Goal: Find contact information: Find contact information

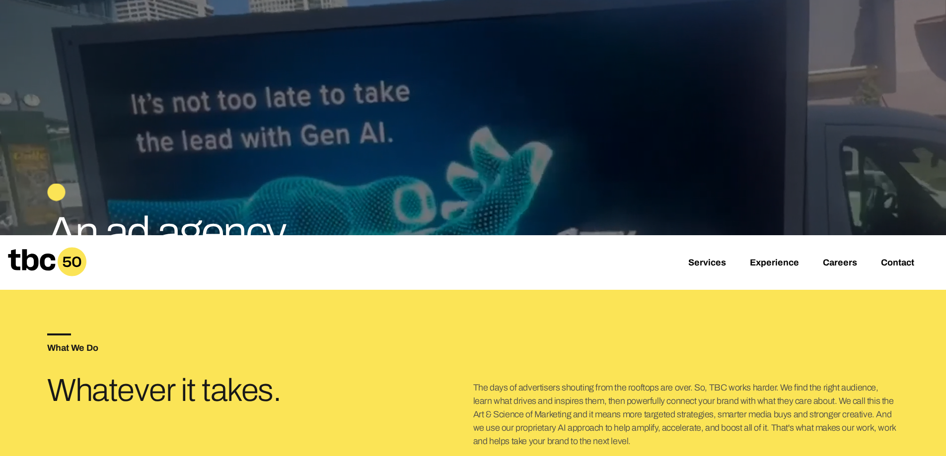
scroll to position [199, 0]
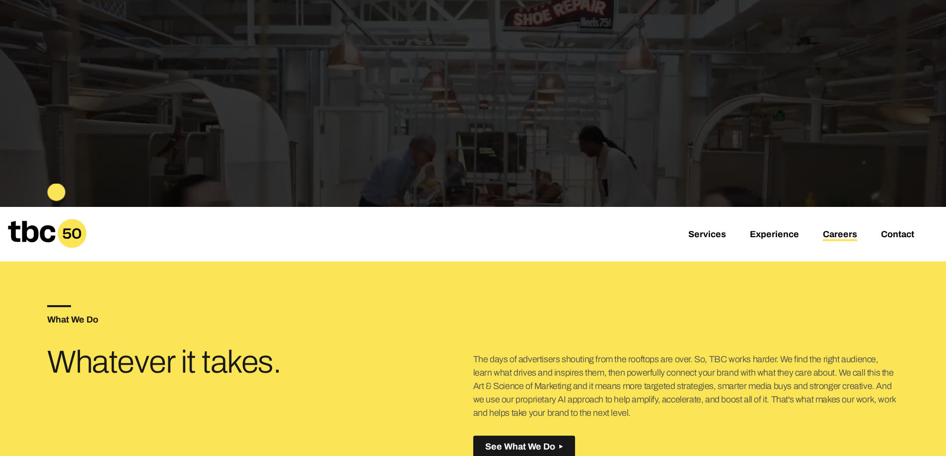
click at [842, 231] on link "Careers" at bounding box center [840, 235] width 34 height 12
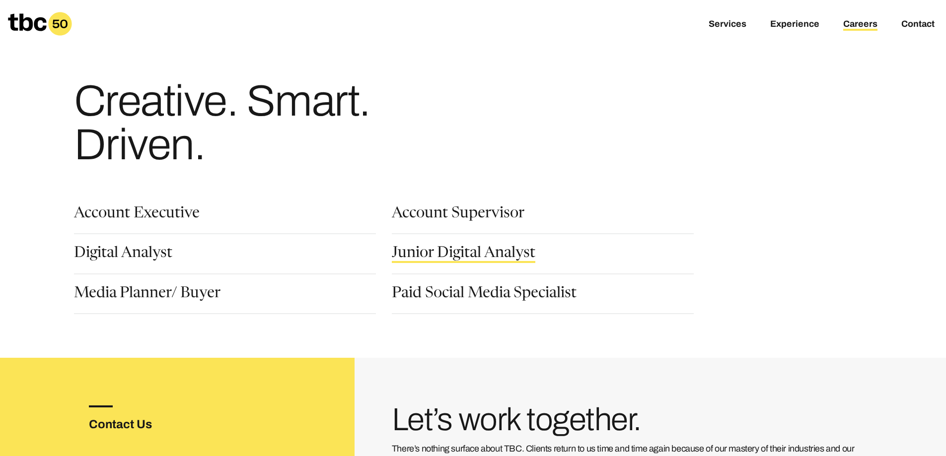
click at [459, 254] on link "Junior Digital Analyst" at bounding box center [464, 254] width 144 height 17
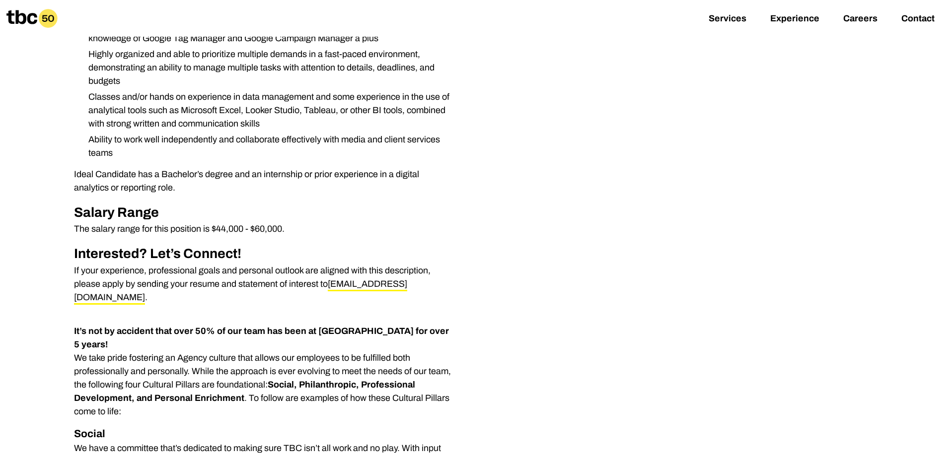
scroll to position [497, 0]
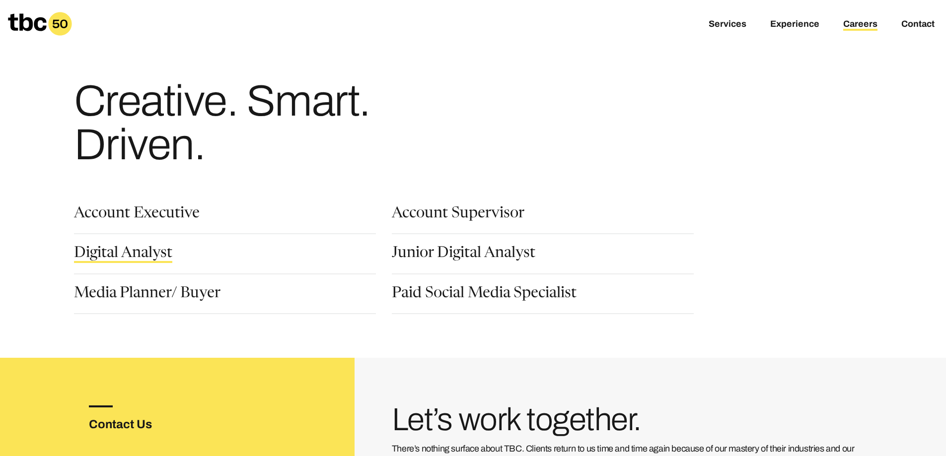
click at [152, 248] on link "Digital Analyst" at bounding box center [123, 254] width 98 height 17
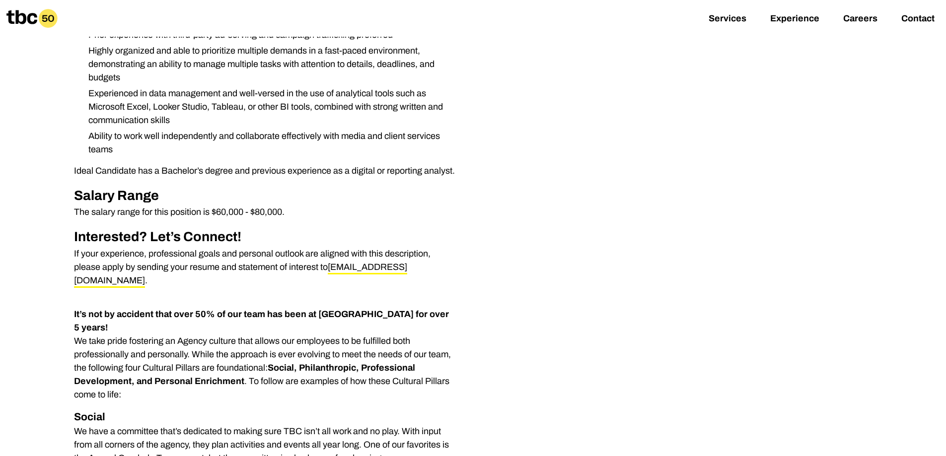
scroll to position [497, 0]
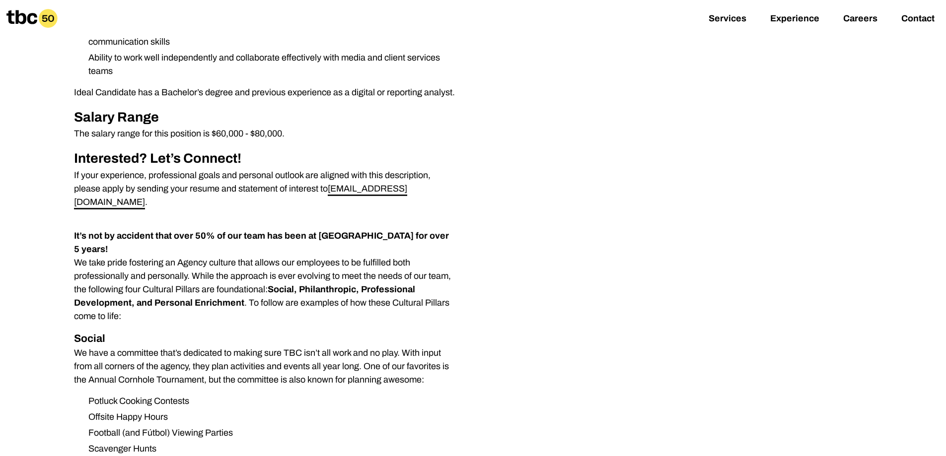
click at [341, 189] on link "[EMAIL_ADDRESS][DOMAIN_NAME]" at bounding box center [240, 197] width 333 height 26
drag, startPoint x: 413, startPoint y: 193, endPoint x: 330, endPoint y: 183, distance: 83.0
click at [330, 183] on p "If your experience, professional goals and personal outlook are aligned with th…" at bounding box center [264, 189] width 381 height 40
copy p "[EMAIL_ADDRESS][DOMAIN_NAME] ."
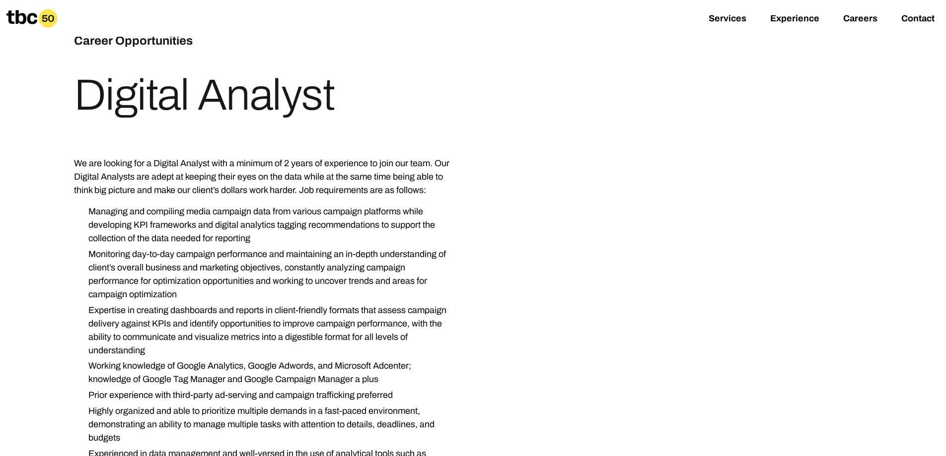
scroll to position [0, 0]
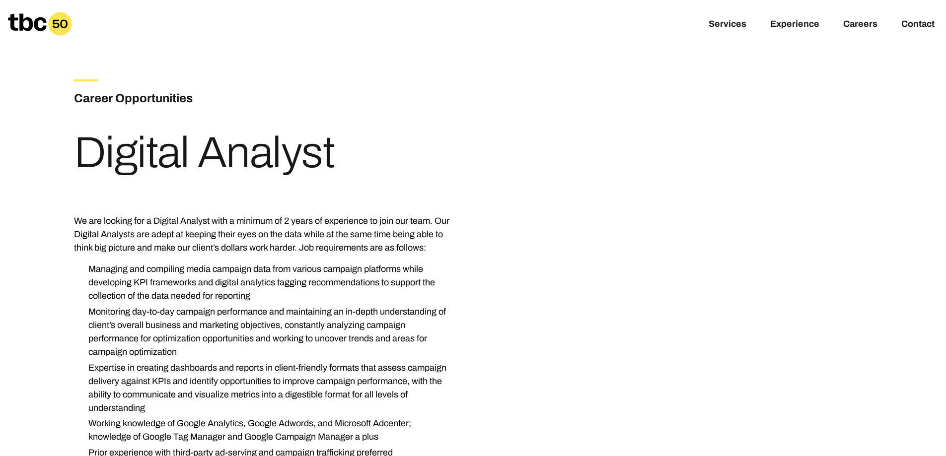
click at [42, 30] on icon at bounding box center [27, 21] width 38 height 17
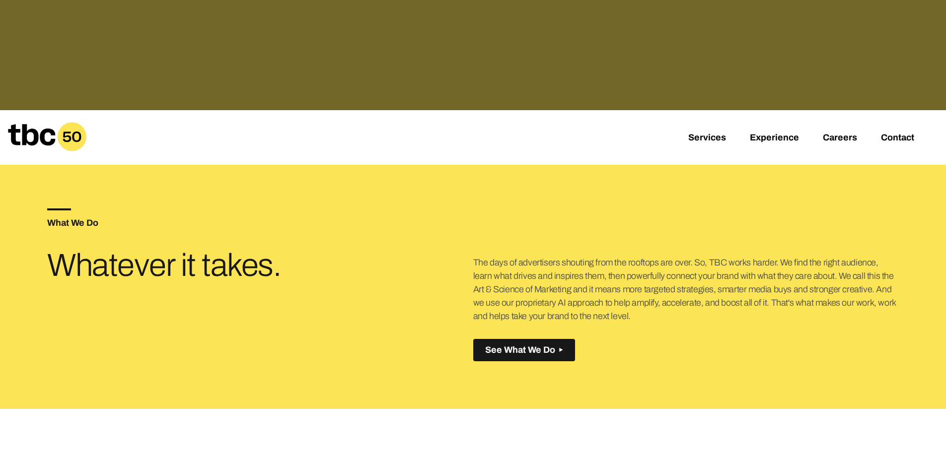
scroll to position [298, 0]
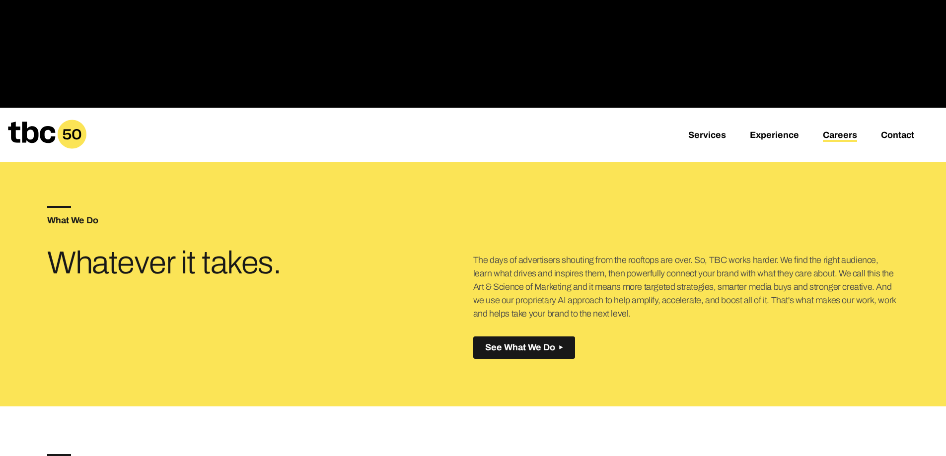
click at [840, 130] on link "Careers" at bounding box center [840, 136] width 34 height 12
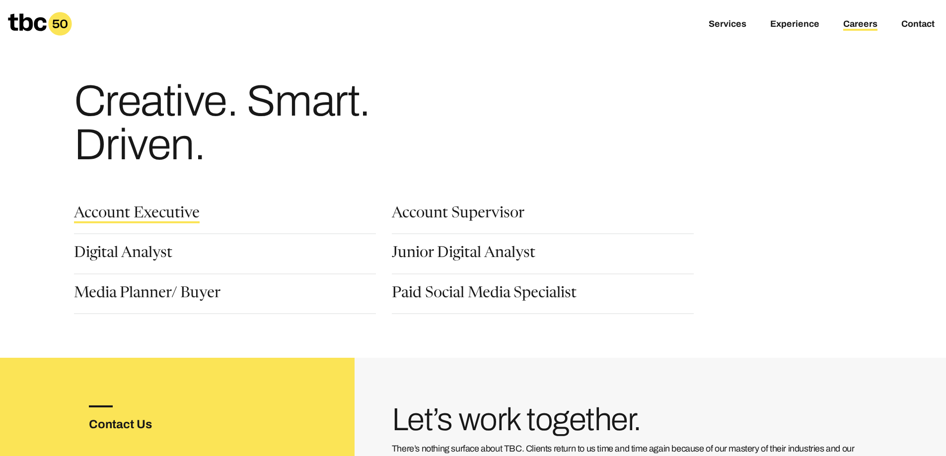
click at [144, 212] on link "Account Executive" at bounding box center [137, 215] width 126 height 17
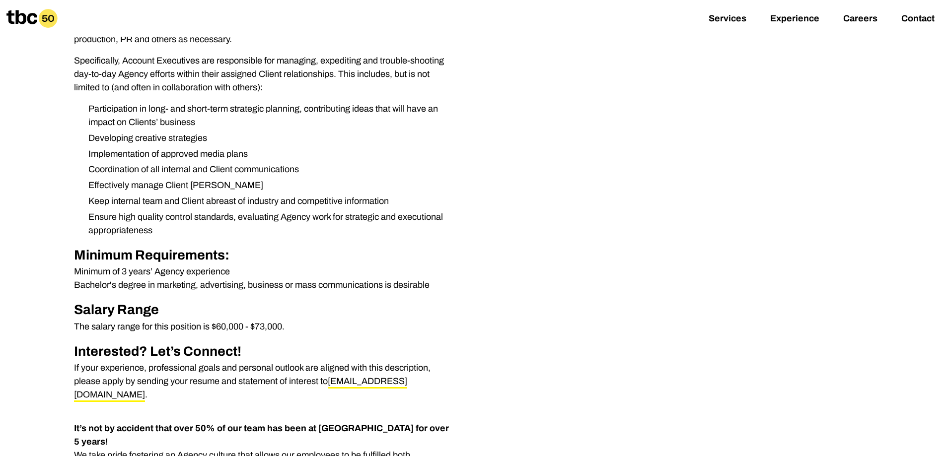
scroll to position [298, 0]
drag, startPoint x: 400, startPoint y: 379, endPoint x: 332, endPoint y: 382, distance: 68.6
click at [332, 382] on p "If your experience, professional goals and personal outlook are aligned with th…" at bounding box center [264, 381] width 381 height 40
copy p "[EMAIL_ADDRESS][DOMAIN_NAME] ."
